Goal: Information Seeking & Learning: Learn about a topic

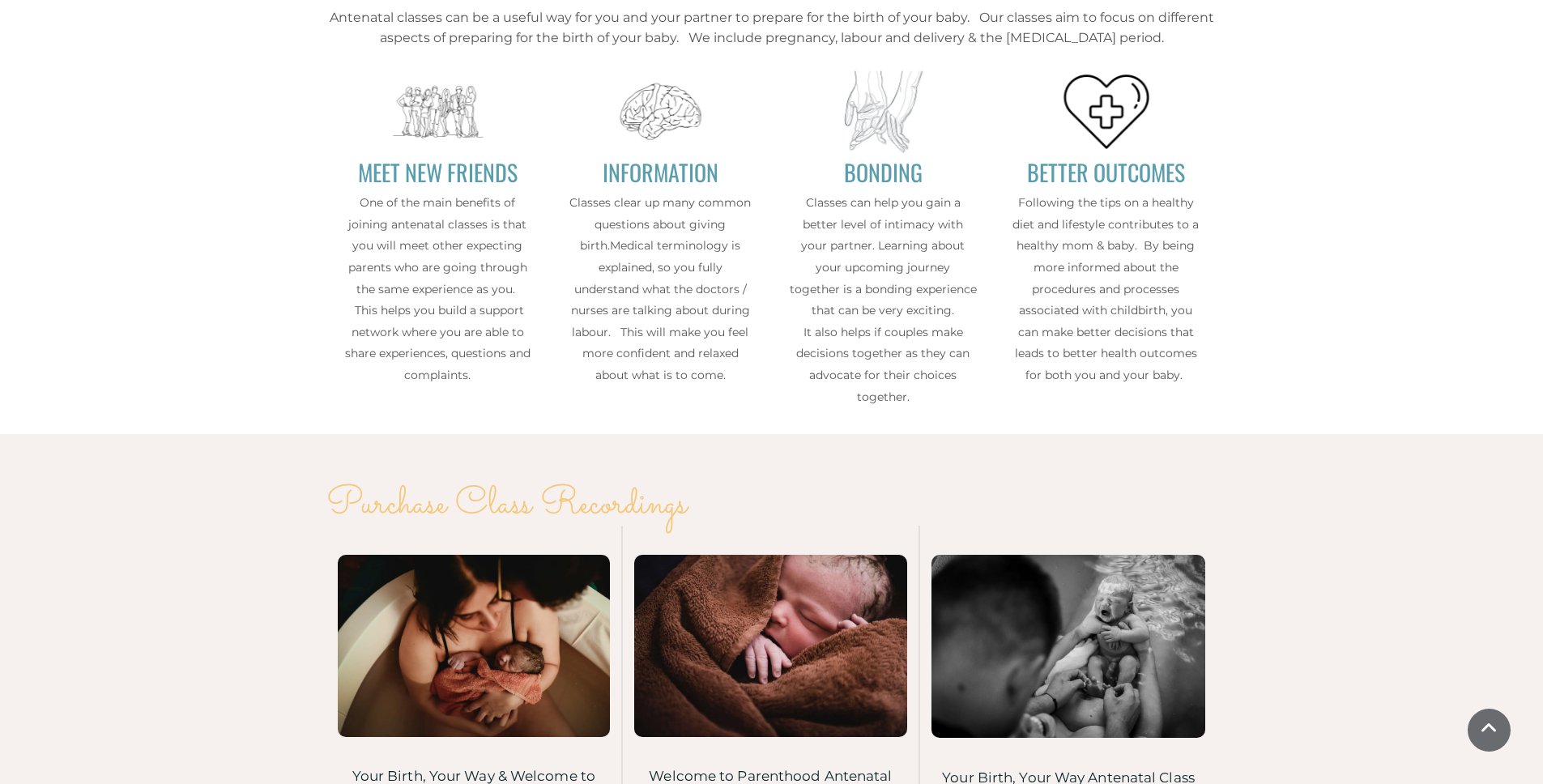
scroll to position [2713, 0]
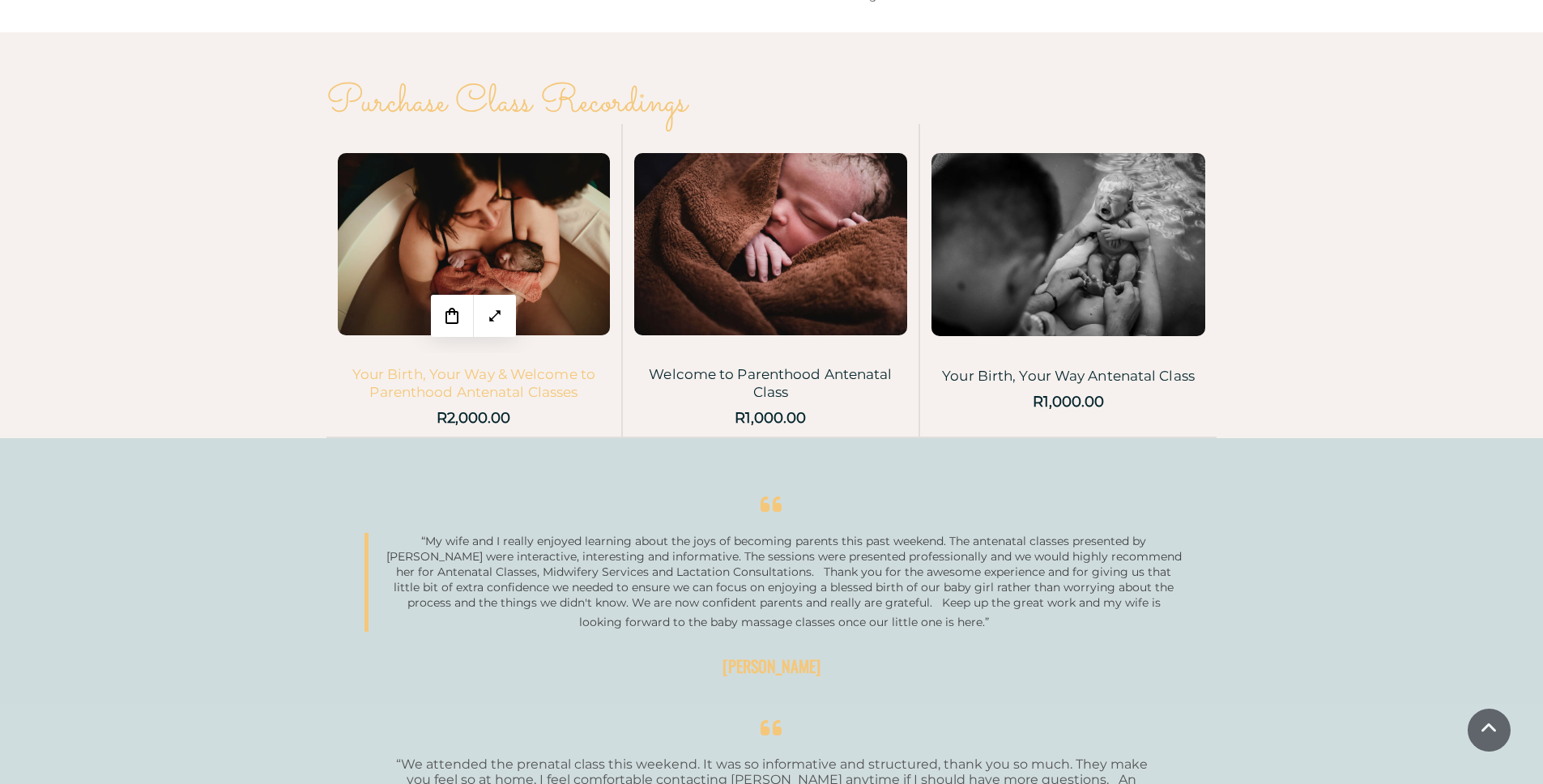
click at [419, 383] on link "Your Birth, Your Way & Welcome to Parenthood Antenatal Classes" at bounding box center [473, 383] width 243 height 34
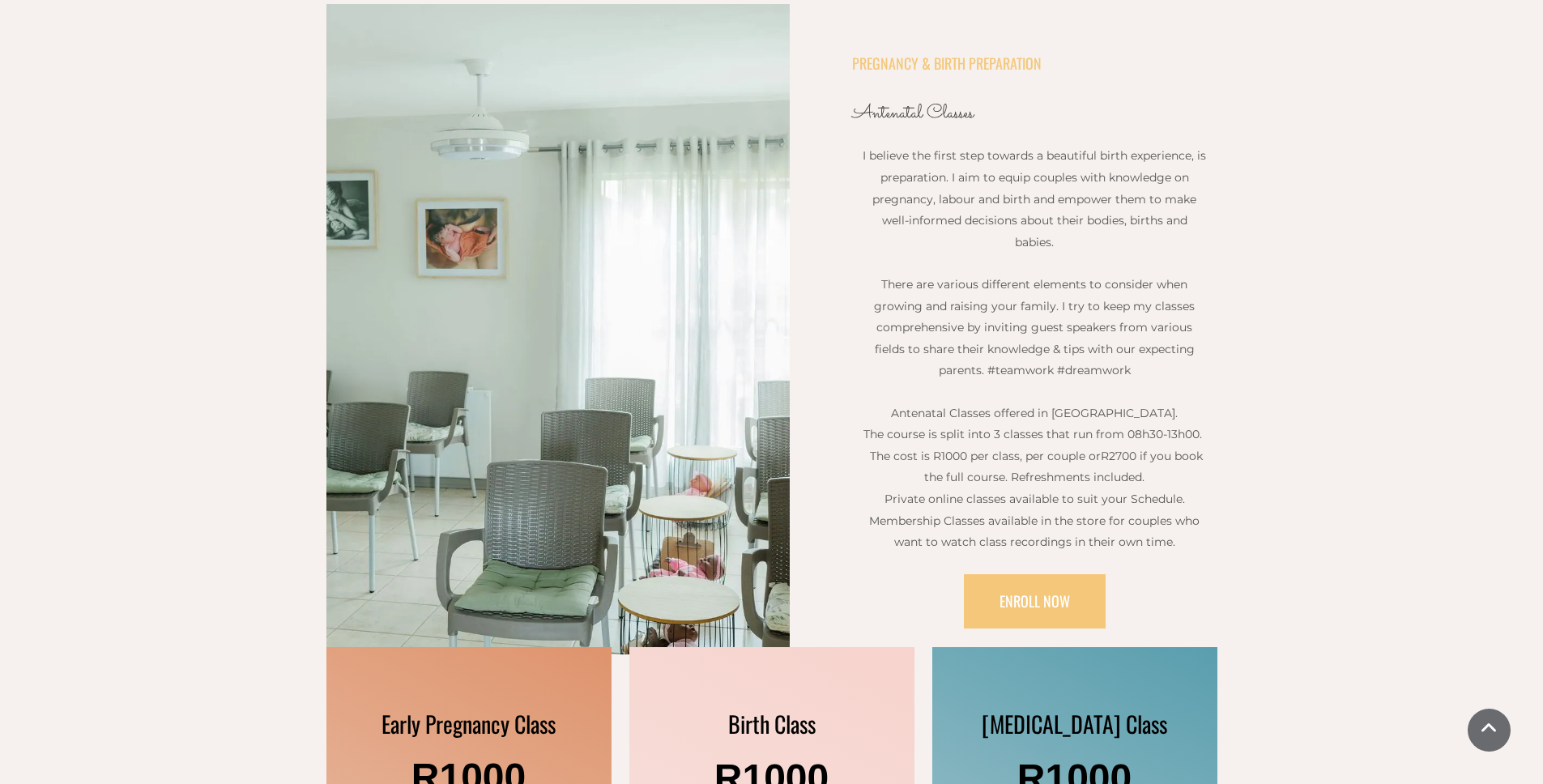
scroll to position [0, 0]
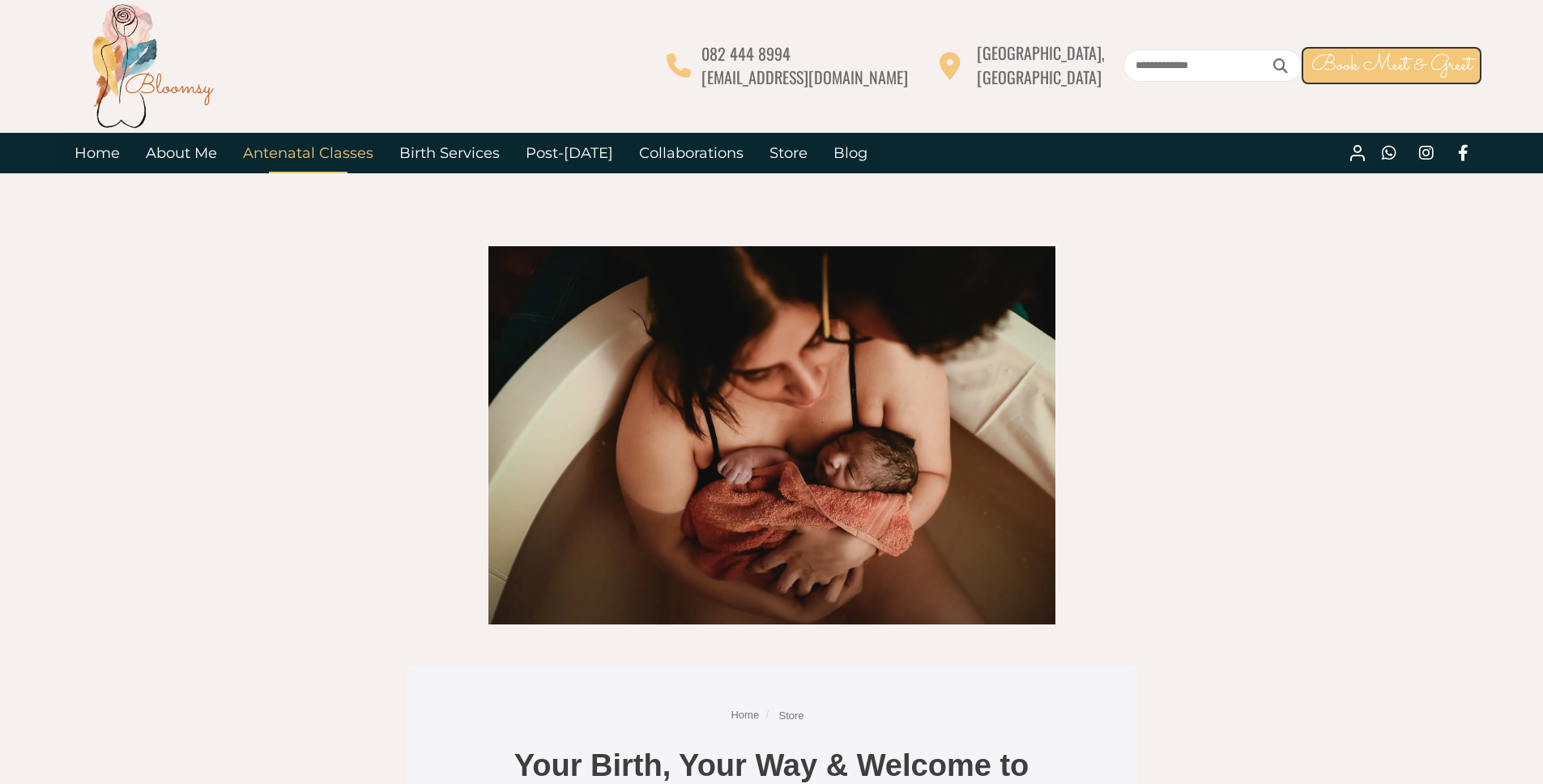
click at [278, 154] on link "Antenatal Classes" at bounding box center [308, 152] width 156 height 40
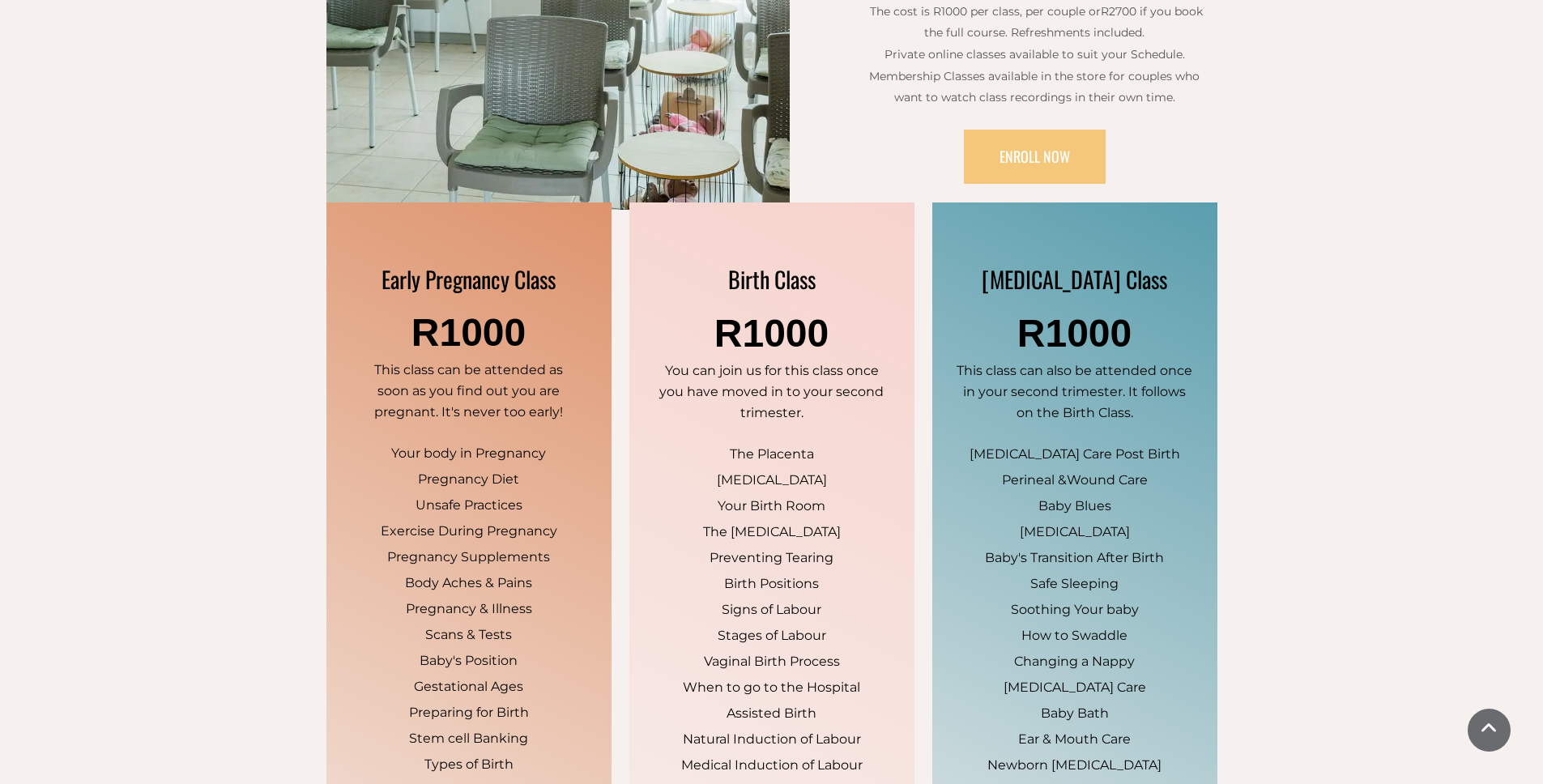
scroll to position [941, 0]
